Goal: Task Accomplishment & Management: Manage account settings

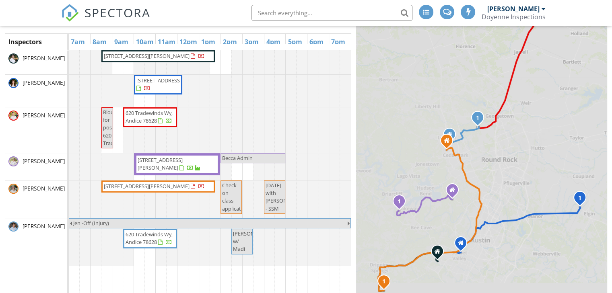
scroll to position [131, 0]
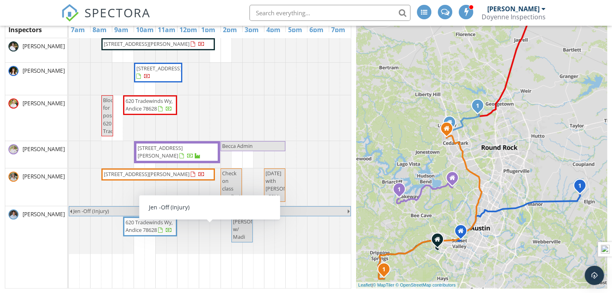
click at [112, 215] on span "Jen -Off (Injury)" at bounding box center [209, 211] width 275 height 8
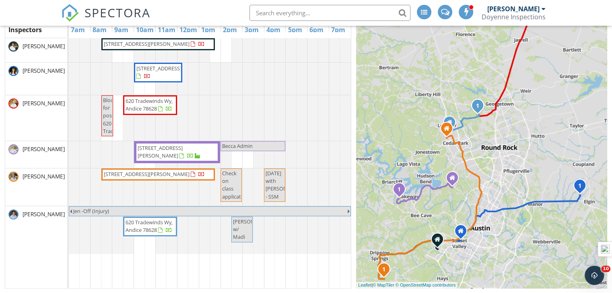
click at [112, 215] on span "Jen -Off (Injury)" at bounding box center [209, 211] width 275 height 8
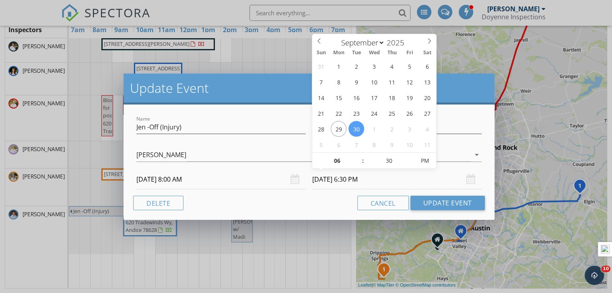
click at [356, 181] on input "09/30/2025 6:30 PM" at bounding box center [396, 180] width 169 height 20
select select "9"
click at [429, 40] on icon at bounding box center [429, 41] width 6 height 6
type input "10/17/2025 6:30 PM"
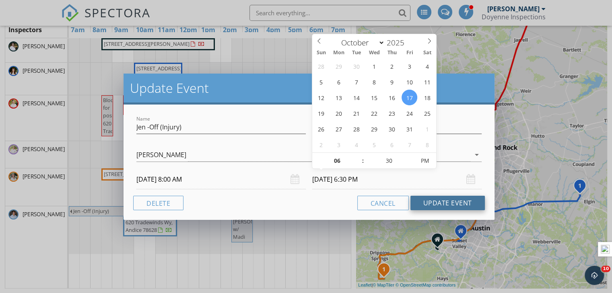
click at [448, 208] on button "Update Event" at bounding box center [447, 203] width 74 height 14
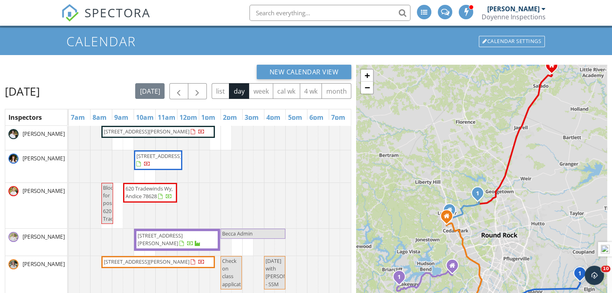
scroll to position [11, 0]
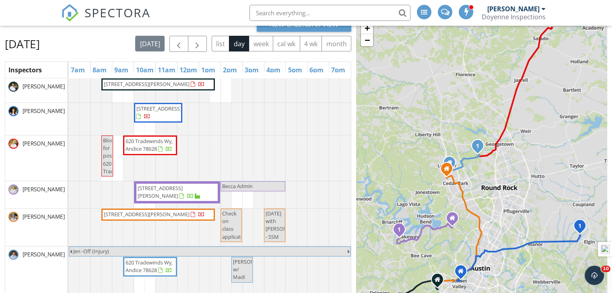
scroll to position [131, 0]
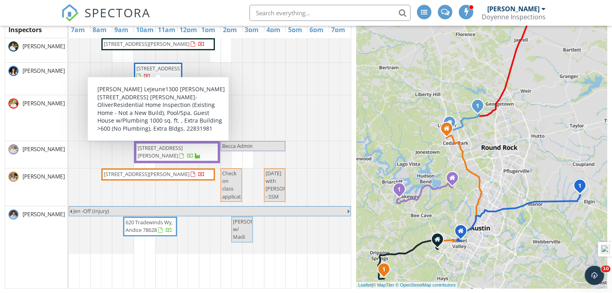
click at [127, 47] on span "[STREET_ADDRESS][PERSON_NAME]" at bounding box center [147, 43] width 86 height 7
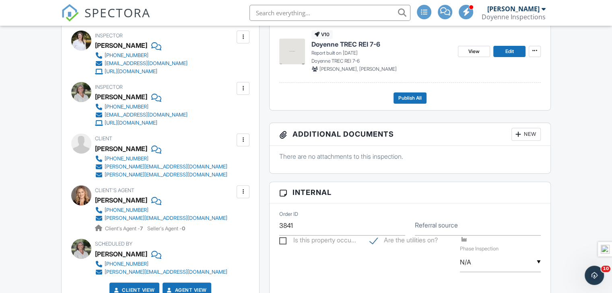
scroll to position [281, 0]
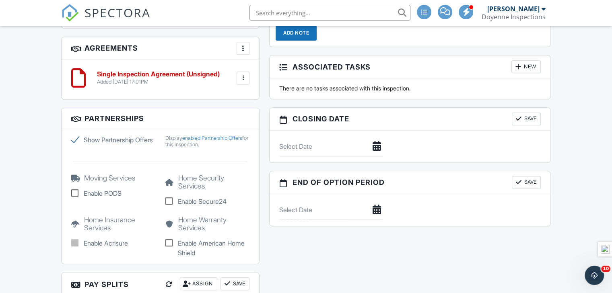
scroll to position [1016, 0]
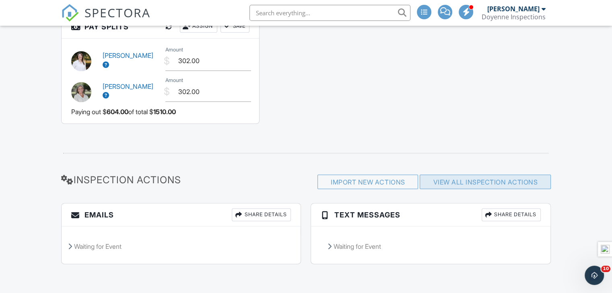
click at [466, 181] on link "View All Inspection Actions" at bounding box center [485, 182] width 105 height 8
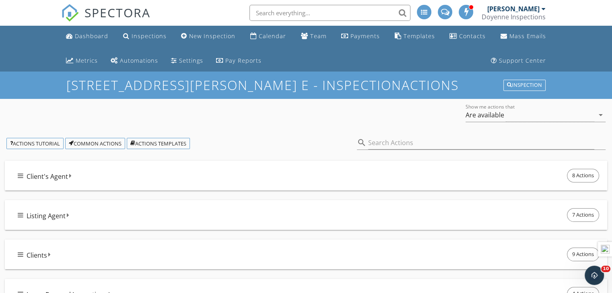
click at [62, 261] on div "Clients 9 Actions" at bounding box center [309, 254] width 583 height 17
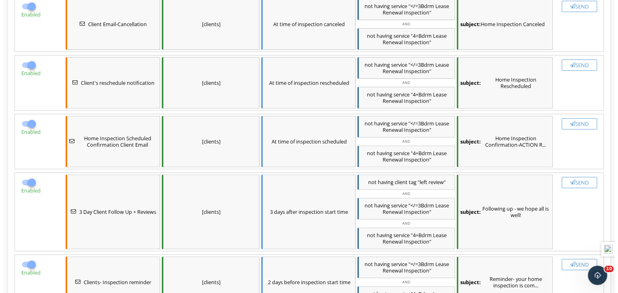
scroll to position [281, 0]
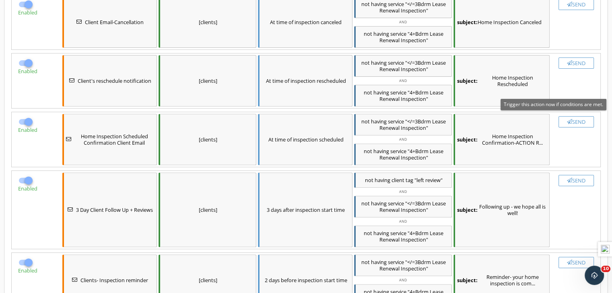
click at [578, 119] on div "Send" at bounding box center [576, 122] width 28 height 6
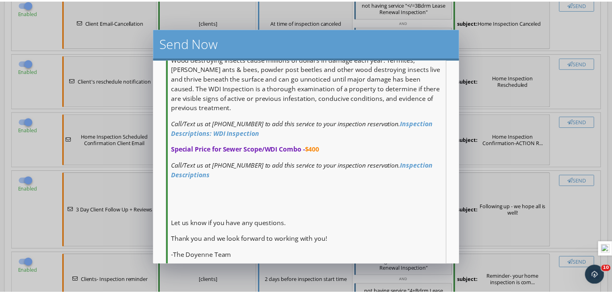
scroll to position [569, 0]
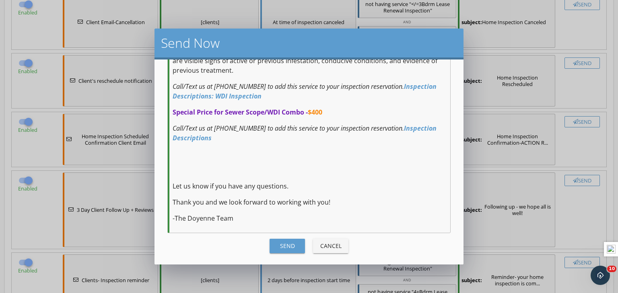
click at [285, 248] on div "Send" at bounding box center [287, 246] width 23 height 8
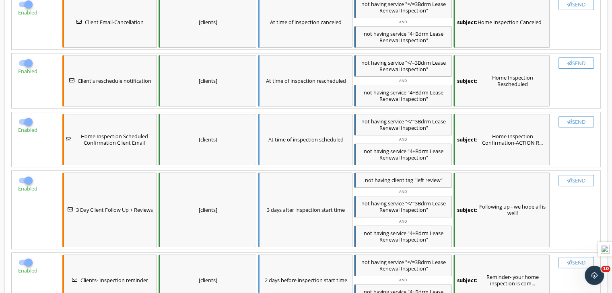
checkbox input "false"
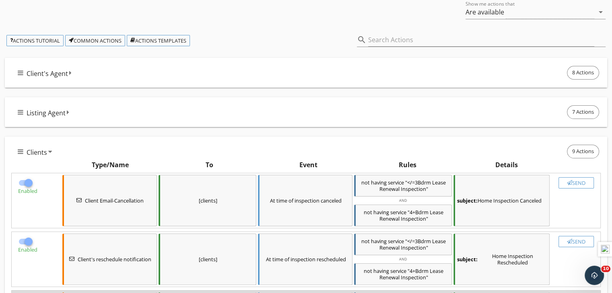
scroll to position [115, 0]
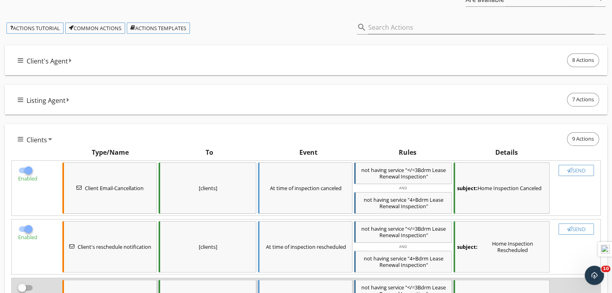
click at [42, 64] on span "Client's Agent" at bounding box center [47, 61] width 41 height 10
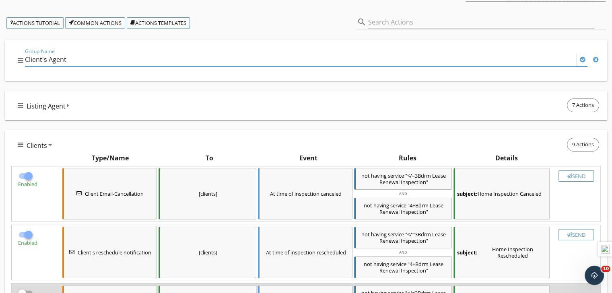
scroll to position [156, 0]
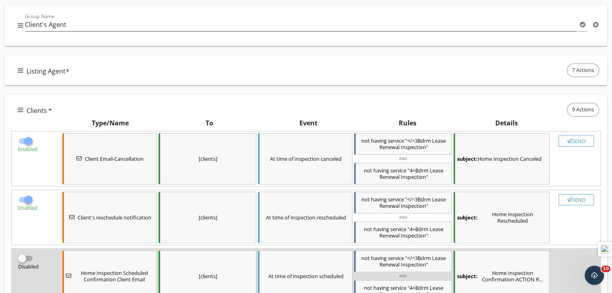
click at [200, 13] on div "Group Name Client's Agent" at bounding box center [312, 26] width 575 height 26
click at [572, 12] on div "Group Name Client's Agent" at bounding box center [309, 26] width 583 height 28
click at [18, 48] on div "Group Name Client's Agent" at bounding box center [305, 28] width 621 height 47
click at [7, 16] on div "Group Name Client's Agent" at bounding box center [306, 25] width 602 height 41
click at [136, 62] on div "Listing Agent 7 Actions" at bounding box center [309, 70] width 583 height 17
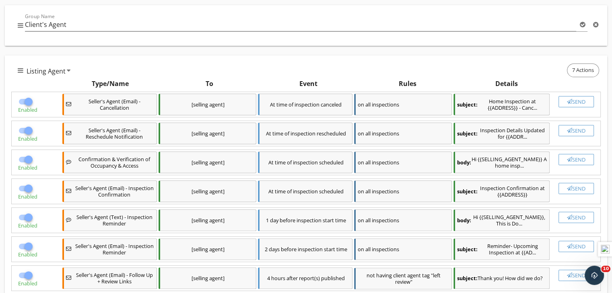
click at [136, 62] on div "Listing Agent 7 Actions" at bounding box center [309, 70] width 583 height 17
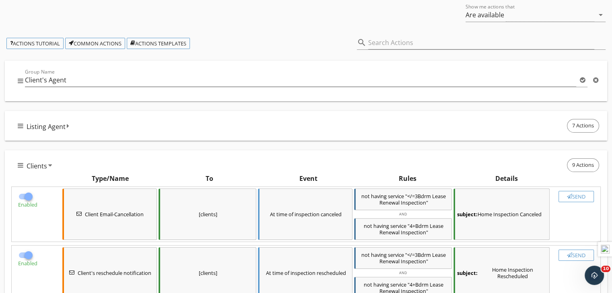
scroll to position [75, 0]
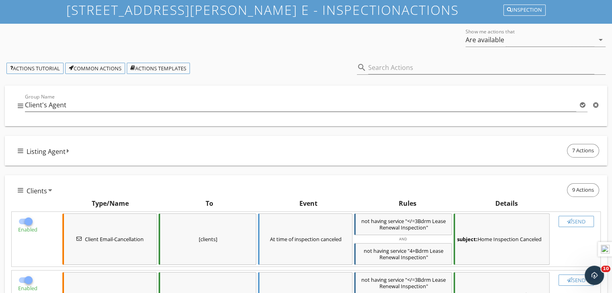
click at [107, 96] on div "Group Name Client's Agent" at bounding box center [312, 107] width 575 height 26
click at [106, 97] on div "Group Name Client's Agent" at bounding box center [312, 107] width 575 height 26
click at [267, 30] on div "Show me actions that Are available arrow_drop_down" at bounding box center [306, 41] width 612 height 28
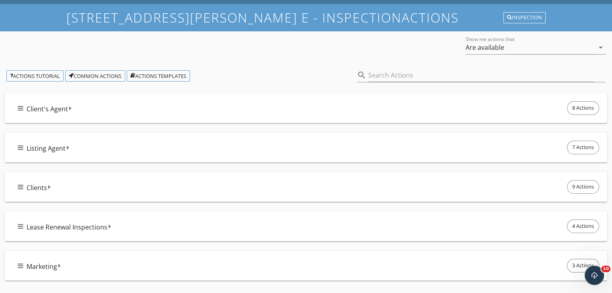
scroll to position [72, 0]
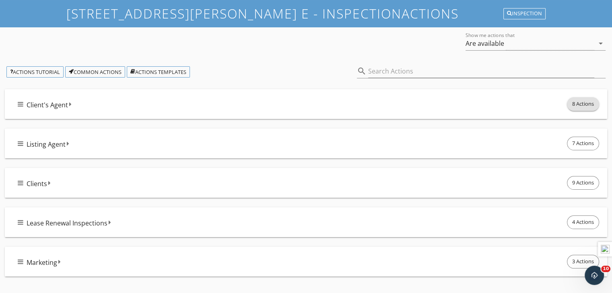
click at [579, 102] on span "8 Actions" at bounding box center [582, 104] width 31 height 13
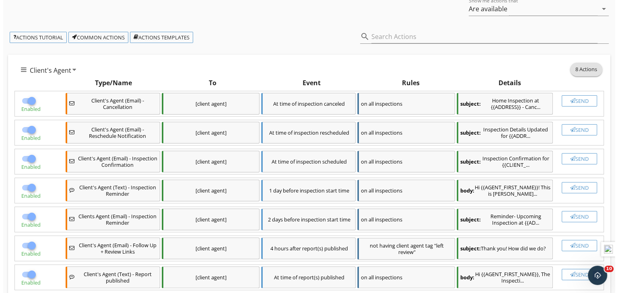
scroll to position [112, 0]
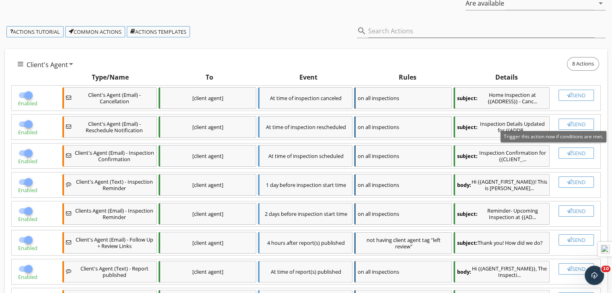
click at [586, 153] on div "Send" at bounding box center [576, 153] width 28 height 6
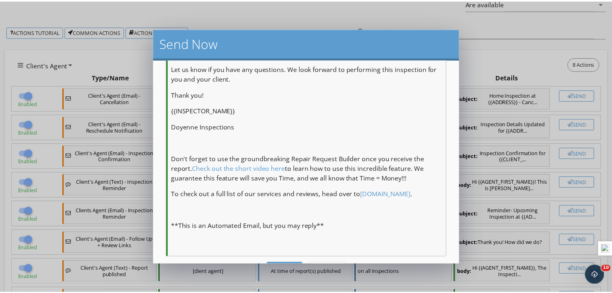
scroll to position [363, 0]
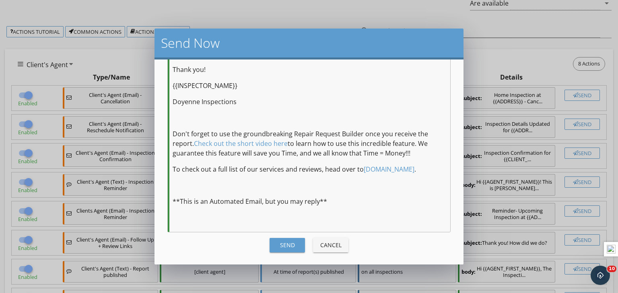
click at [276, 248] on div "Send" at bounding box center [287, 245] width 23 height 8
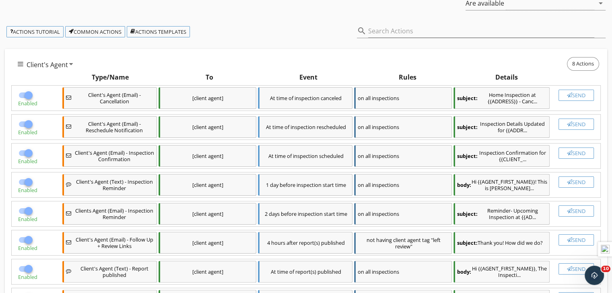
checkbox input "false"
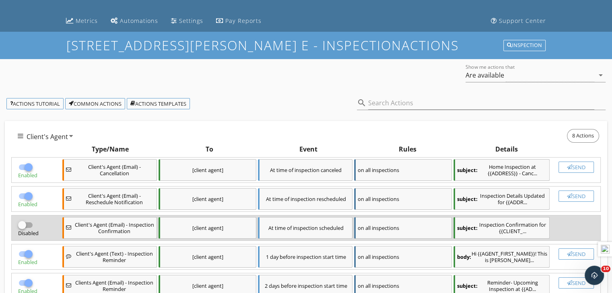
scroll to position [0, 0]
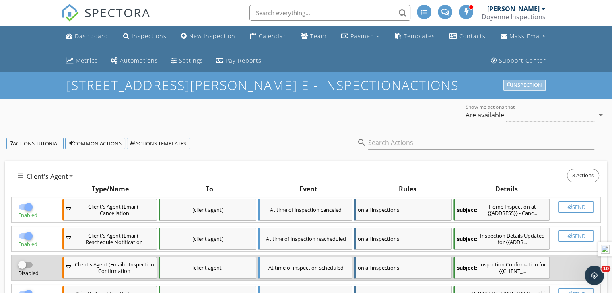
click at [513, 87] on div "Inspection" at bounding box center [524, 85] width 35 height 6
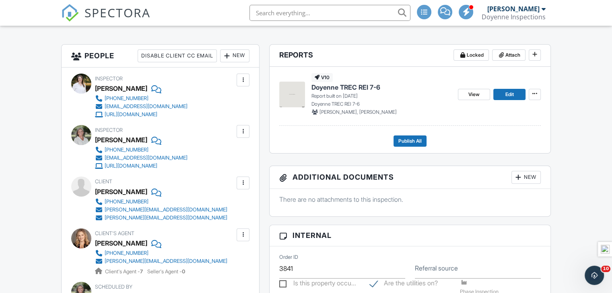
scroll to position [297, 0]
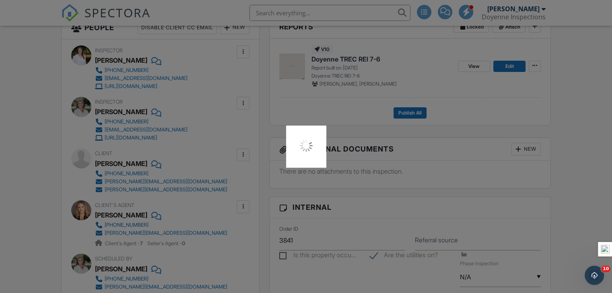
scroll to position [257, 0]
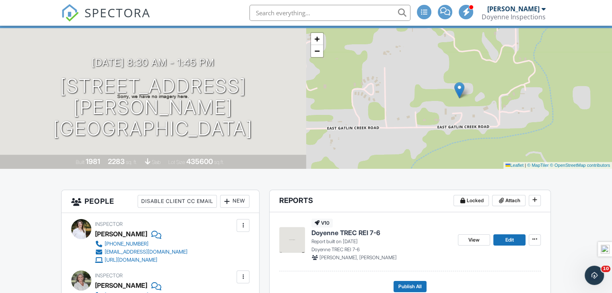
scroll to position [64, 0]
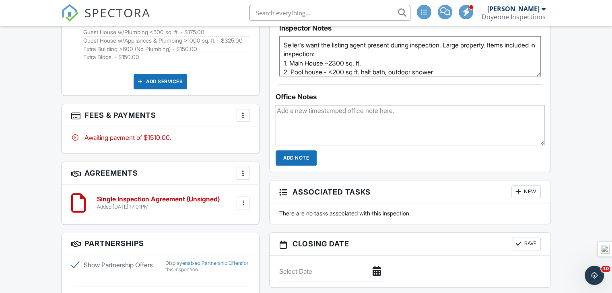
scroll to position [667, 0]
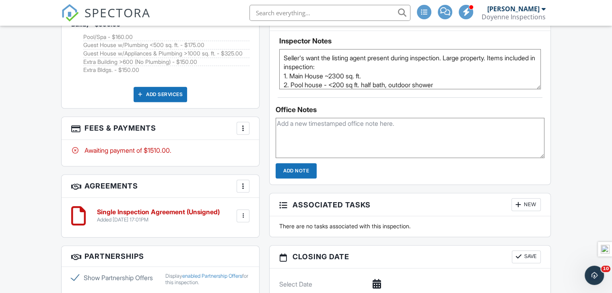
scroll to position [538, 0]
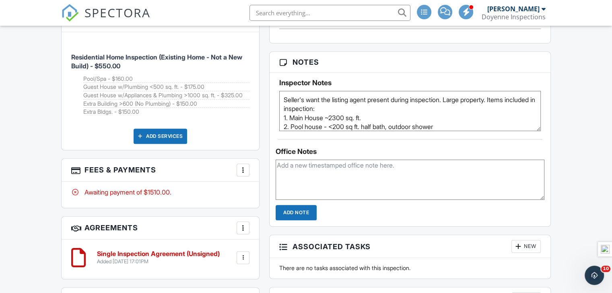
scroll to position [600, 0]
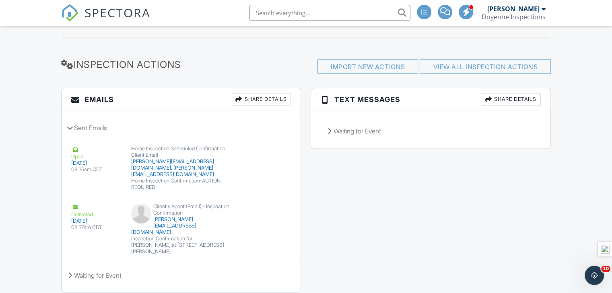
scroll to position [1141, 0]
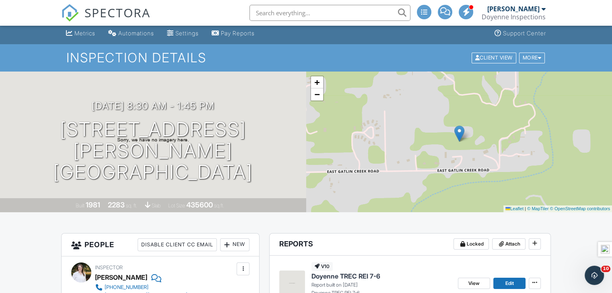
scroll to position [0, 0]
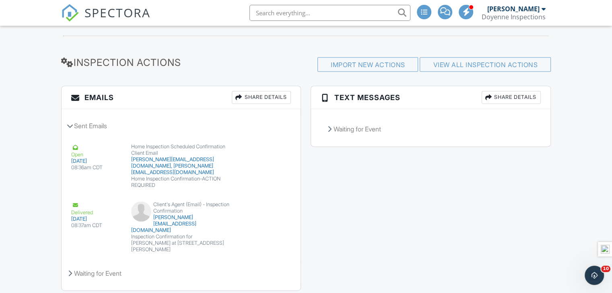
scroll to position [1141, 0]
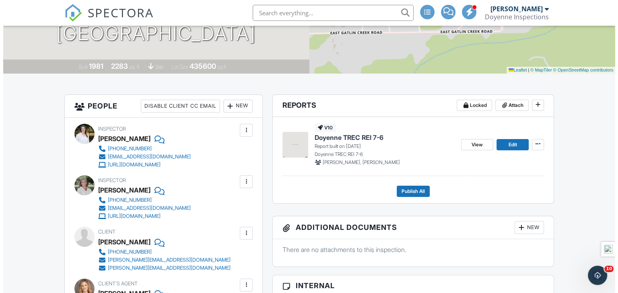
scroll to position [160, 0]
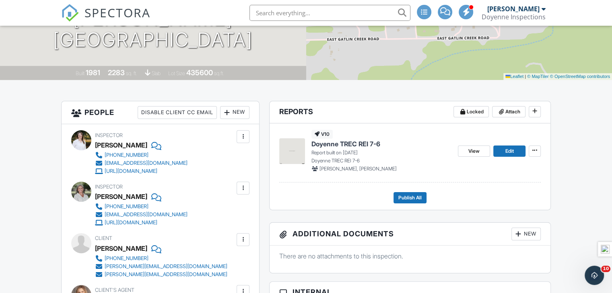
click at [231, 113] on div "New" at bounding box center [234, 112] width 29 height 13
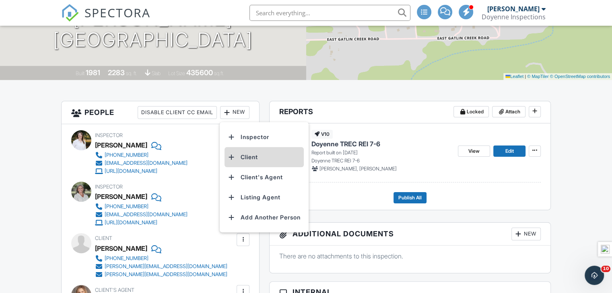
click at [255, 154] on li "Client" at bounding box center [263, 157] width 79 height 20
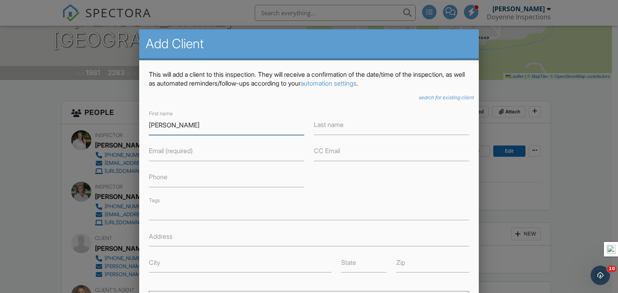
type input "Jill"
click at [326, 129] on input "Elephante" at bounding box center [391, 125] width 155 height 20
type input "Elefante"
click at [216, 148] on input "Email (required)" at bounding box center [226, 152] width 155 height 20
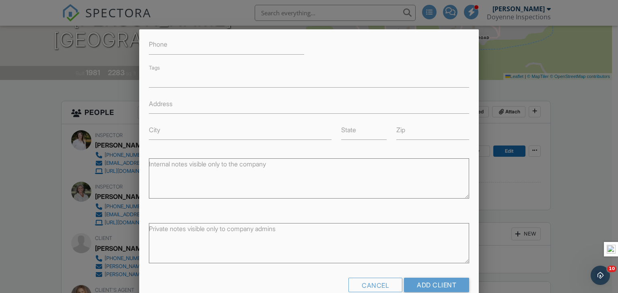
scroll to position [139, 0]
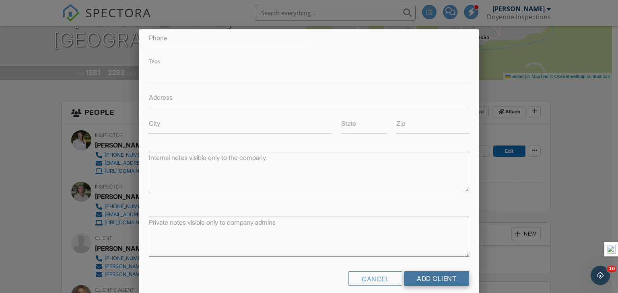
type input "jill@bnbinvestoracademy.com"
click at [438, 274] on input "Add Client" at bounding box center [436, 278] width 65 height 14
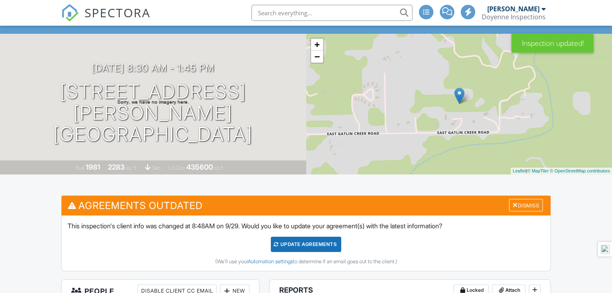
scroll to position [64, 0]
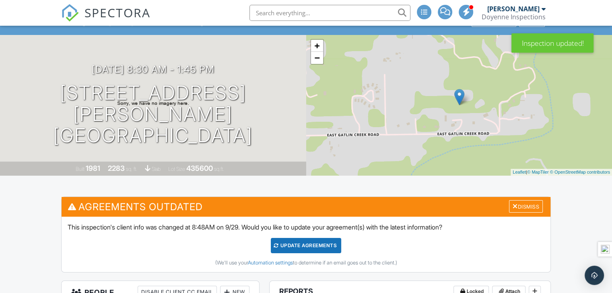
click at [291, 246] on div "Update Agreements" at bounding box center [306, 245] width 70 height 15
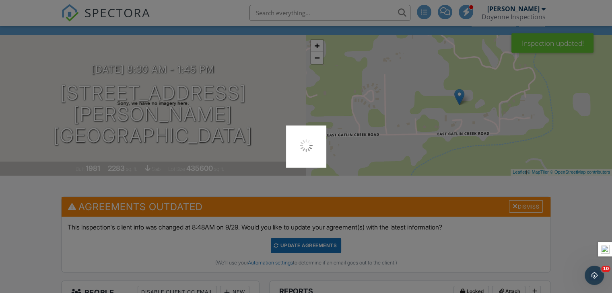
scroll to position [0, 0]
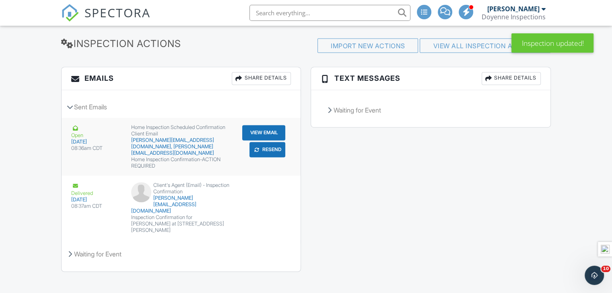
click at [267, 157] on button "Resend" at bounding box center [267, 149] width 36 height 15
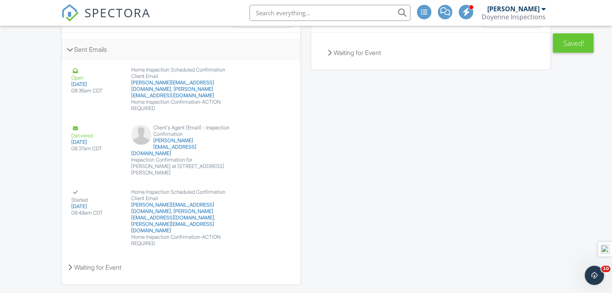
scroll to position [1234, 0]
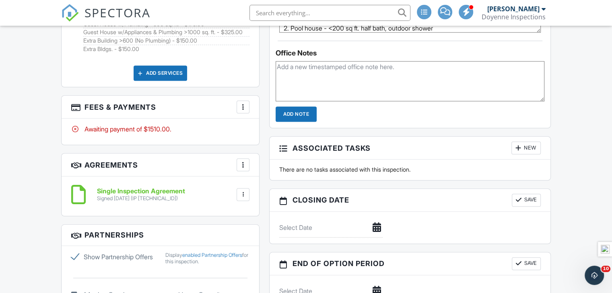
scroll to position [660, 0]
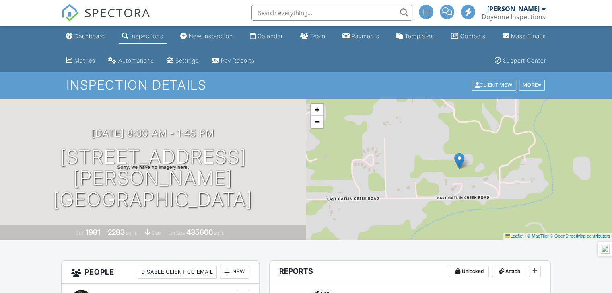
click at [260, 34] on div "Calendar" at bounding box center [269, 36] width 25 height 7
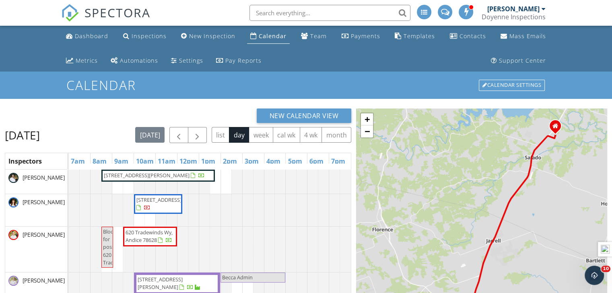
scroll to position [131, 0]
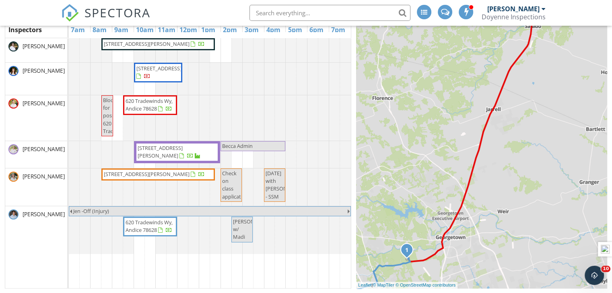
click at [164, 72] on span "[STREET_ADDRESS]" at bounding box center [158, 68] width 45 height 7
